Goal: Information Seeking & Learning: Learn about a topic

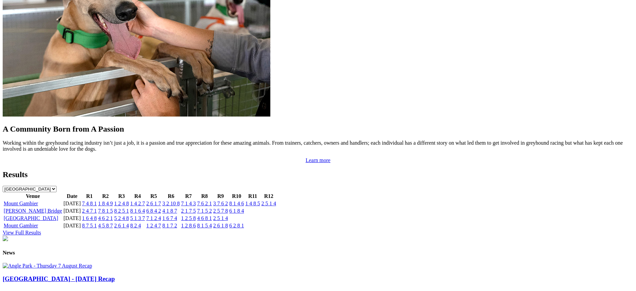
scroll to position [576, 0]
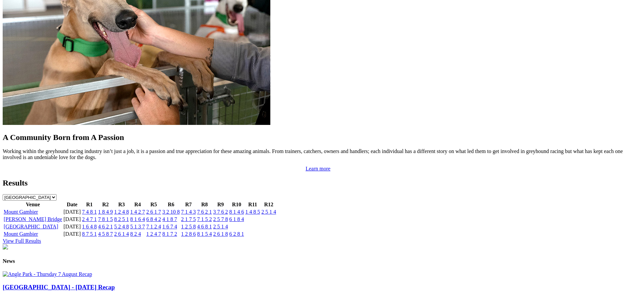
click at [97, 216] on link "2 4 7 1" at bounding box center [89, 219] width 15 height 6
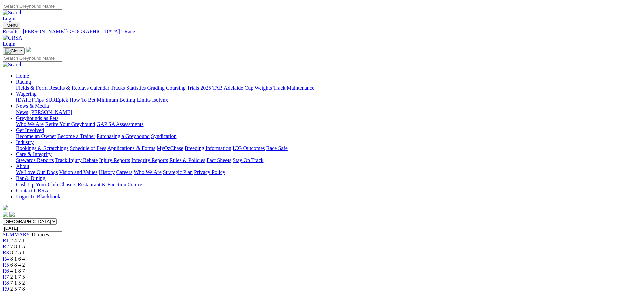
click at [9, 244] on link "R2" at bounding box center [6, 247] width 6 height 6
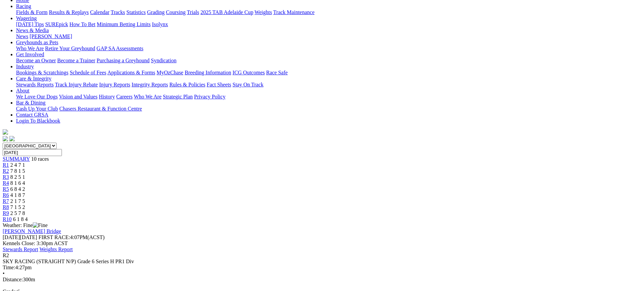
scroll to position [77, 0]
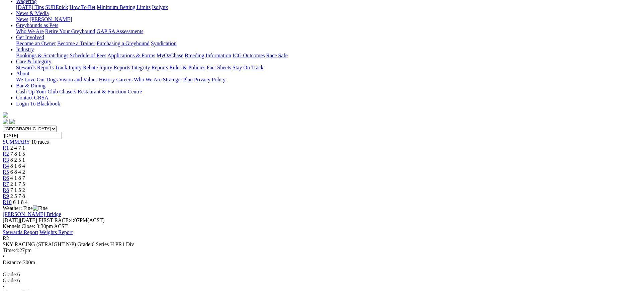
scroll to position [0, 0]
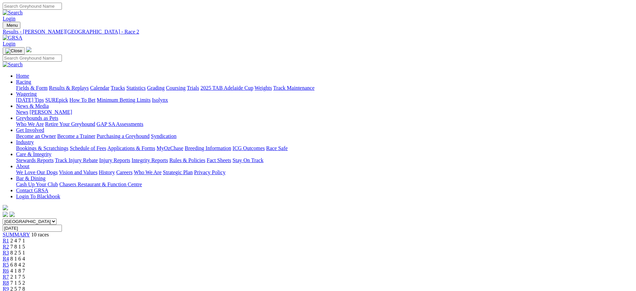
click at [22, 35] on img at bounding box center [13, 38] width 20 height 6
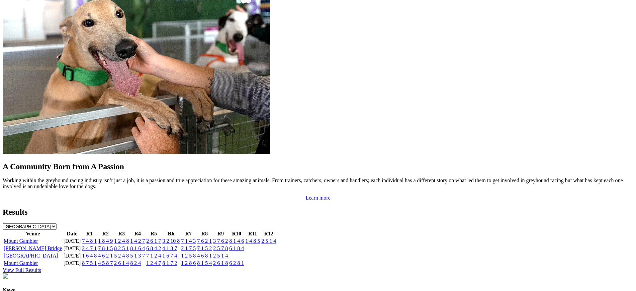
scroll to position [543, 0]
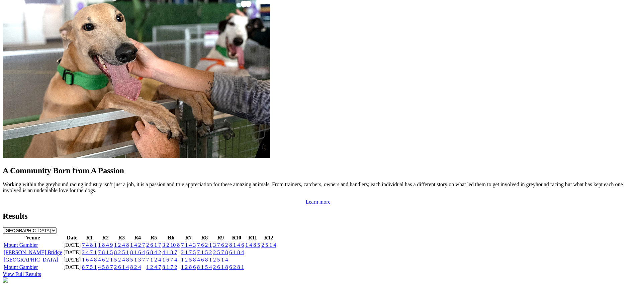
click at [113, 249] on link "7 8 1 5" at bounding box center [105, 252] width 15 height 6
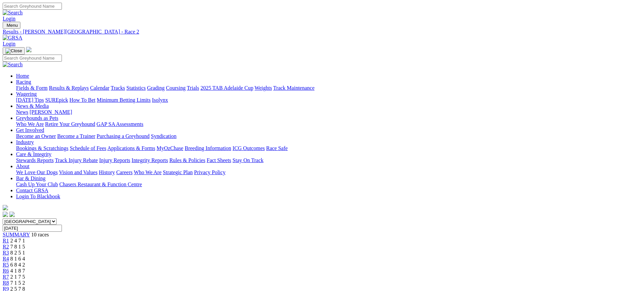
click at [173, 238] on div "R1 2 4 7 1" at bounding box center [318, 241] width 631 height 6
click at [9, 244] on link "R2" at bounding box center [6, 247] width 6 height 6
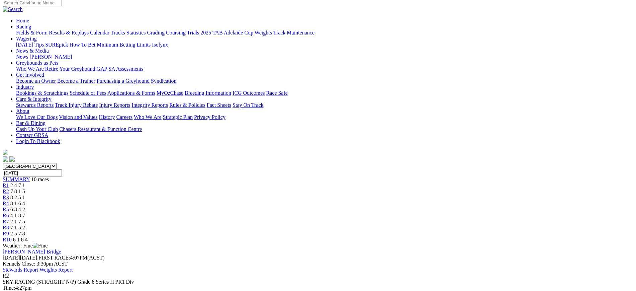
scroll to position [53, 0]
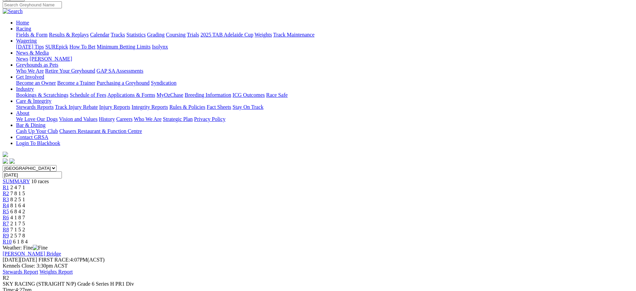
click at [25, 184] on span "2 4 7 1" at bounding box center [17, 187] width 15 height 6
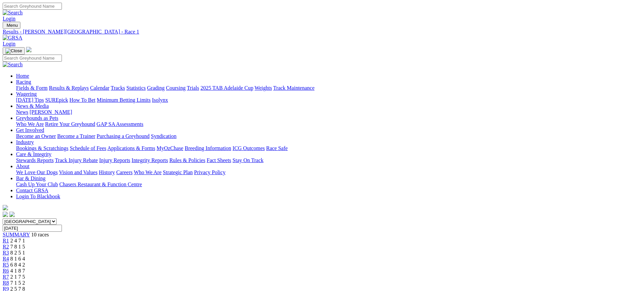
click at [22, 35] on link at bounding box center [13, 38] width 20 height 6
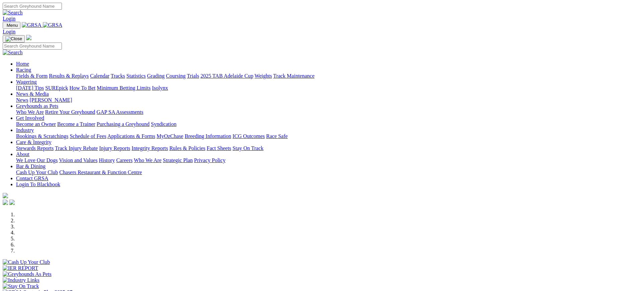
scroll to position [207, 0]
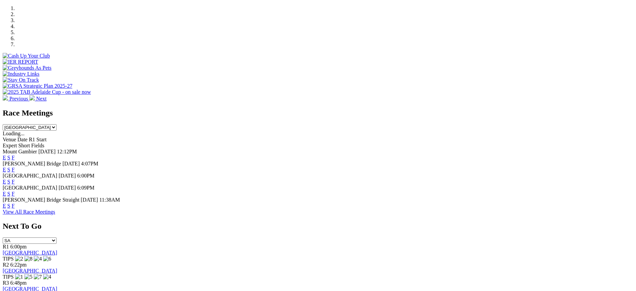
click at [15, 178] on link "F" at bounding box center [13, 181] width 3 height 6
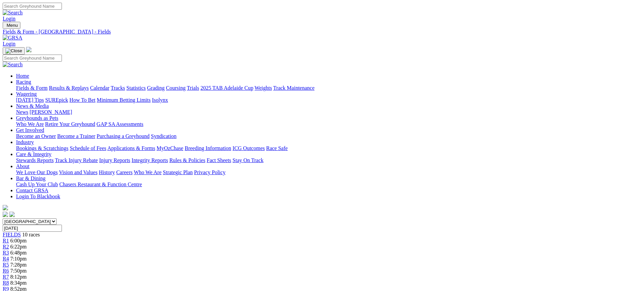
click at [22, 35] on img at bounding box center [13, 38] width 20 height 6
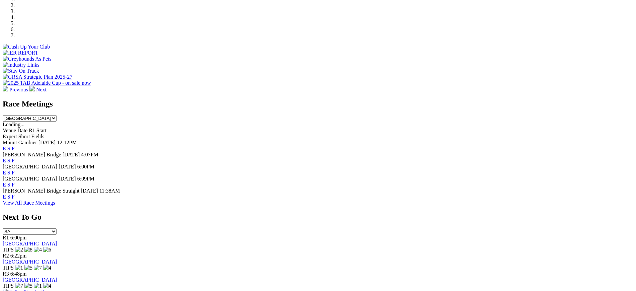
scroll to position [219, 0]
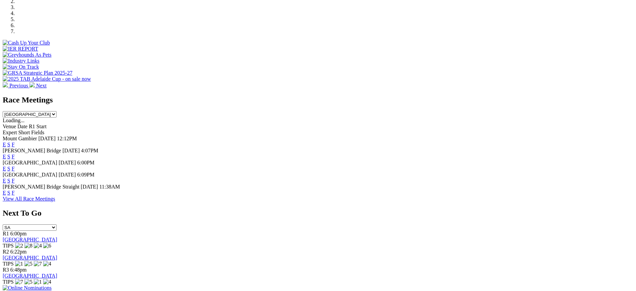
click at [15, 190] on link "F" at bounding box center [13, 193] width 3 height 6
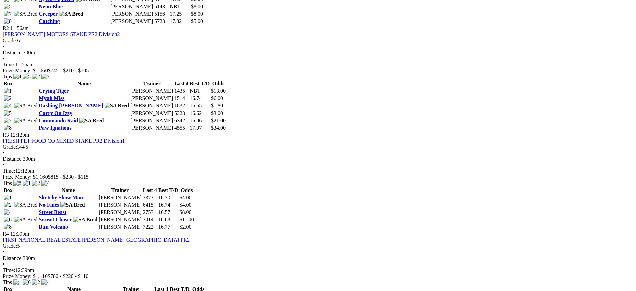
scroll to position [429, 0]
